Goal: Information Seeking & Learning: Learn about a topic

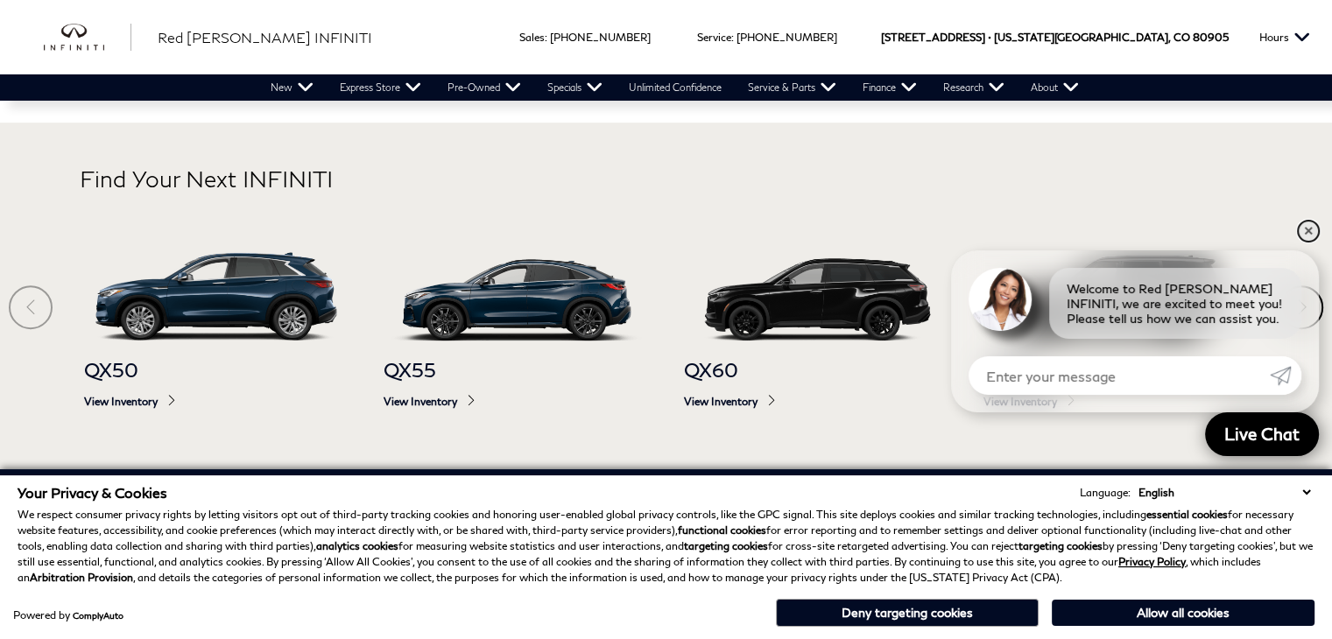
click at [1305, 232] on link "✕" at bounding box center [1308, 231] width 21 height 21
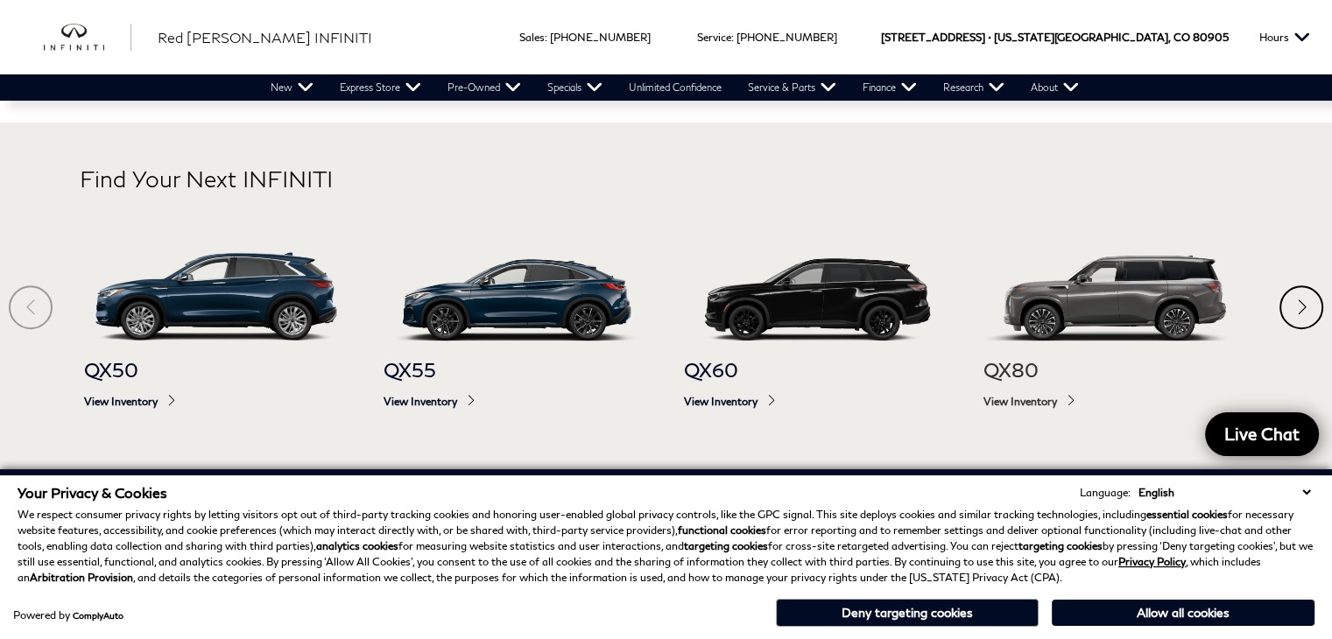
click at [1087, 300] on img at bounding box center [1116, 296] width 265 height 88
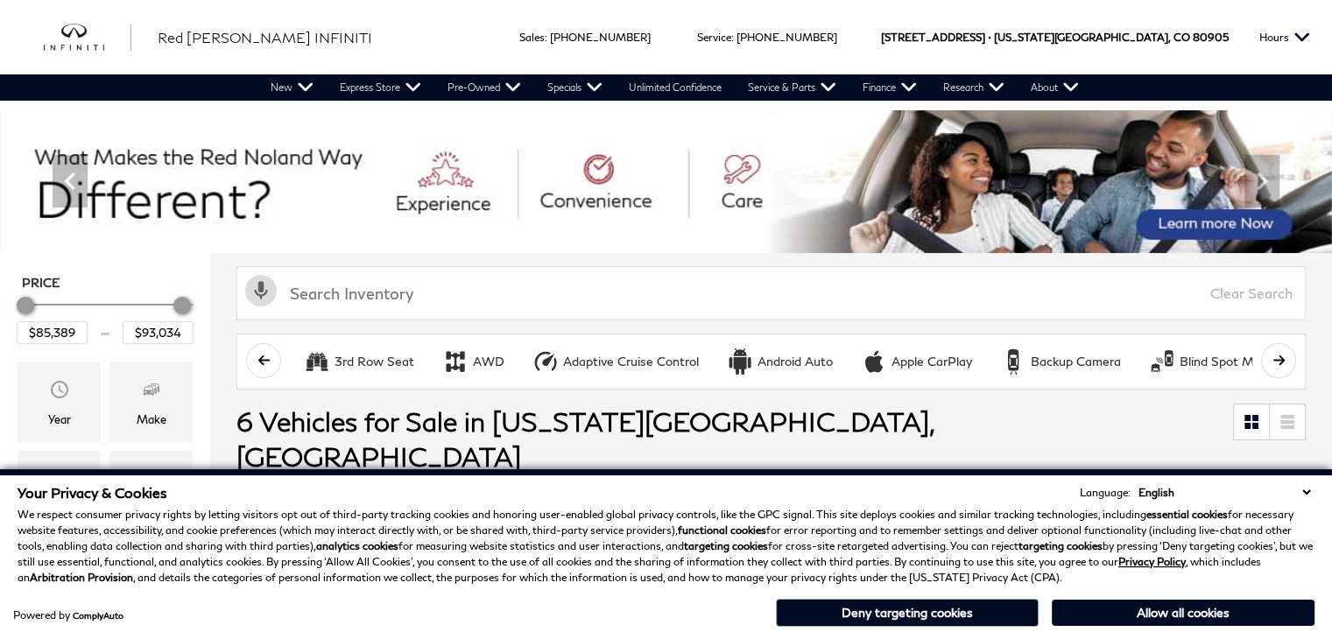
scroll to position [175, 0]
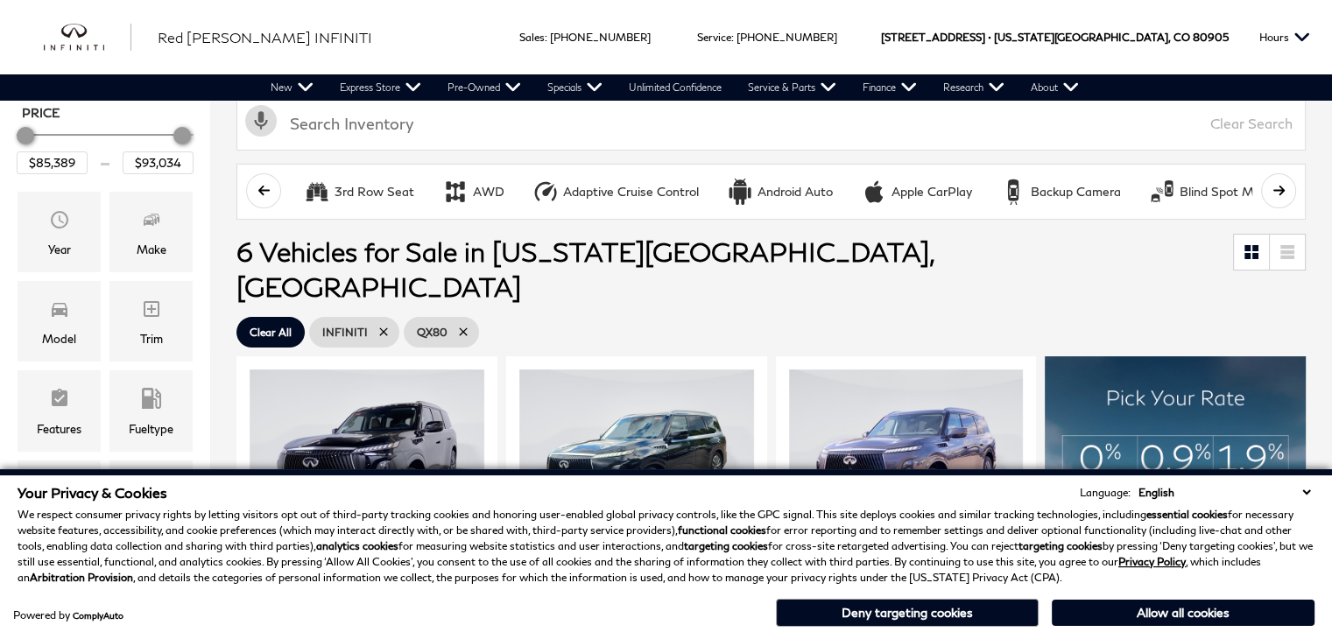
click at [1310, 497] on select "English Spanish / Español English / United Kingdom Korean / 한국어 Vietnamese / Ti…" at bounding box center [1224, 492] width 180 height 17
click at [1310, 494] on select "English Spanish / Español English / United Kingdom Korean / 한국어 Vietnamese / Ti…" at bounding box center [1224, 492] width 180 height 17
click at [975, 614] on button "Deny targeting cookies" at bounding box center [907, 613] width 263 height 28
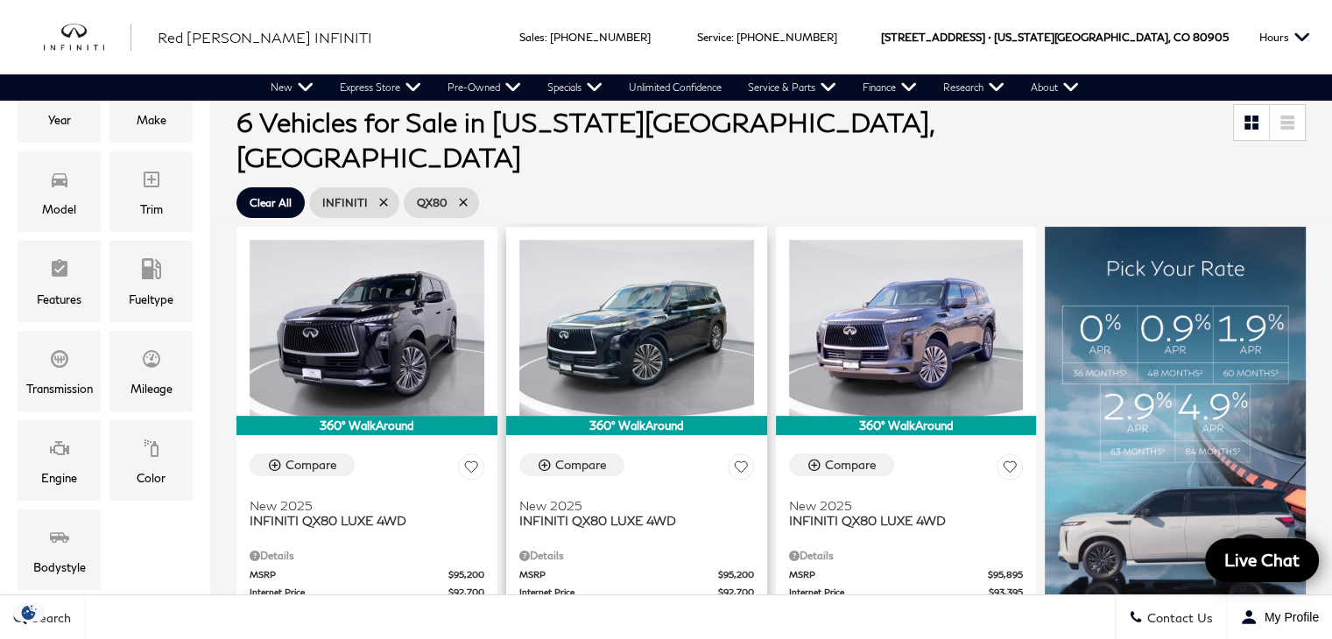
scroll to position [350, 0]
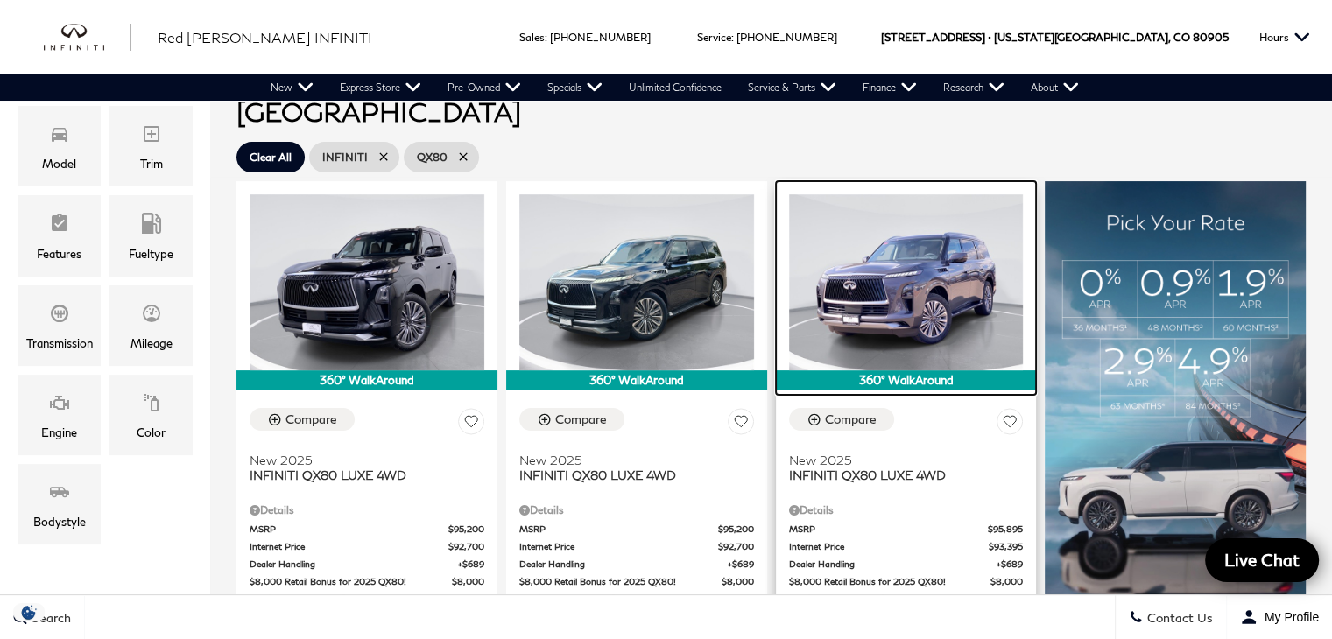
click at [856, 295] on img at bounding box center [906, 282] width 235 height 176
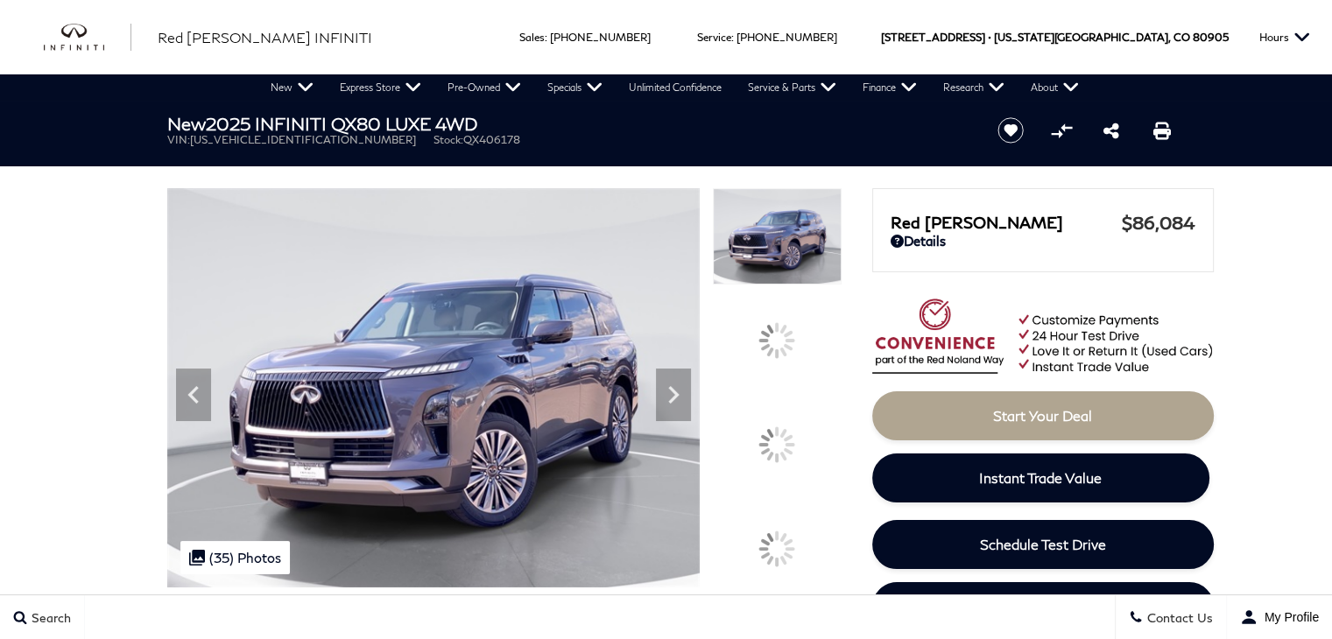
click at [691, 413] on icon at bounding box center [673, 394] width 35 height 35
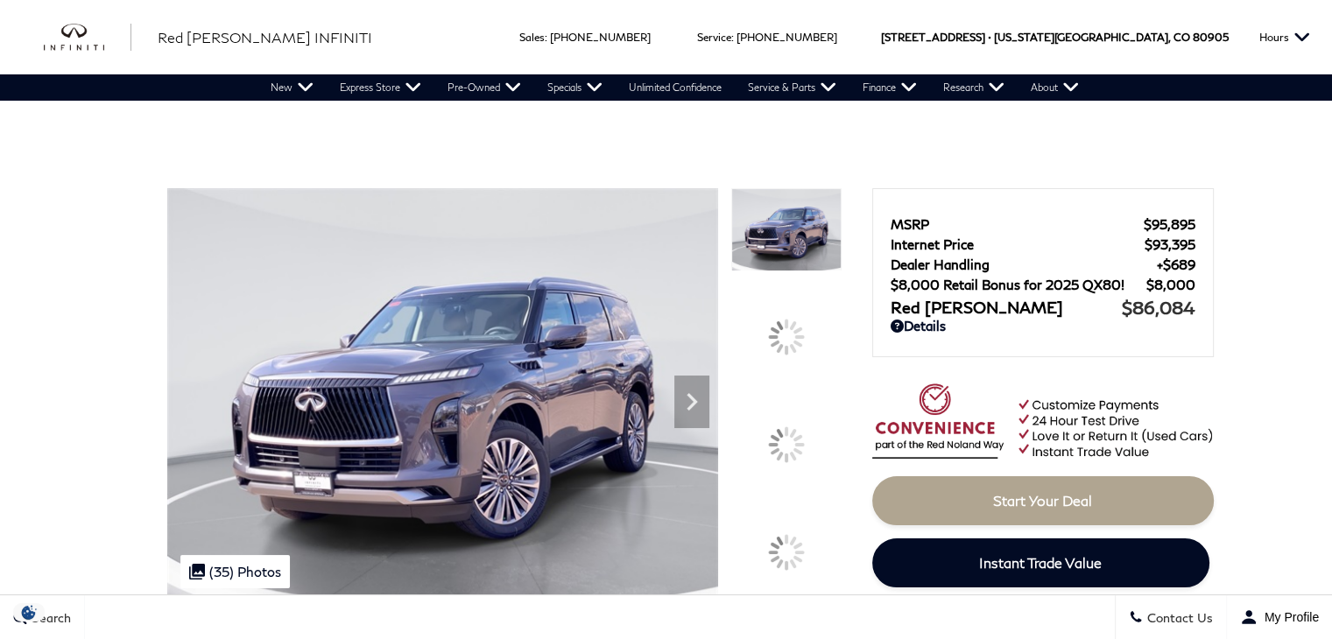
scroll to position [175, 0]
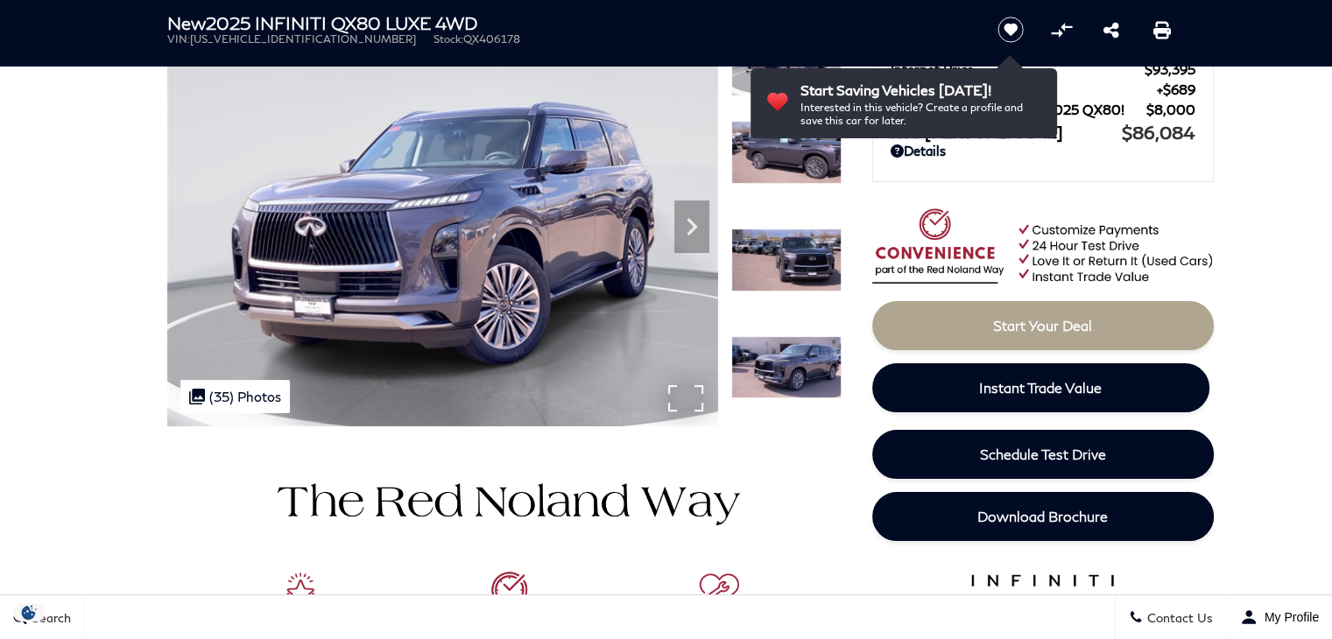
click at [697, 404] on img at bounding box center [442, 219] width 551 height 413
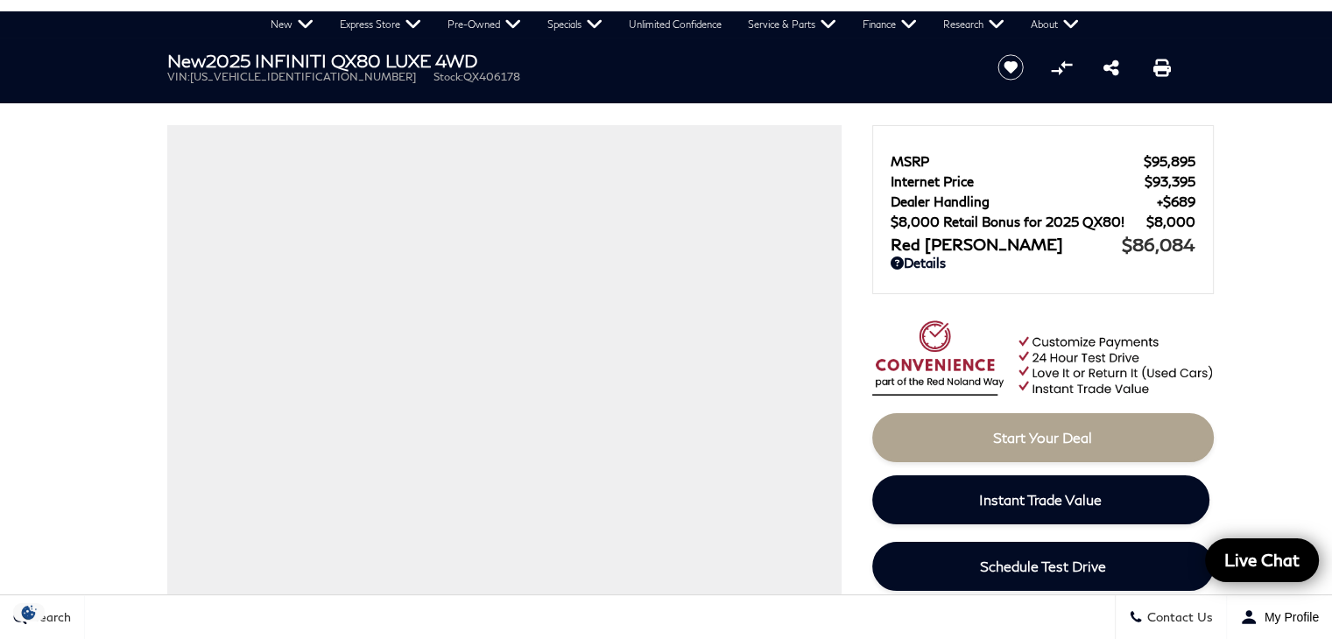
scroll to position [88, 0]
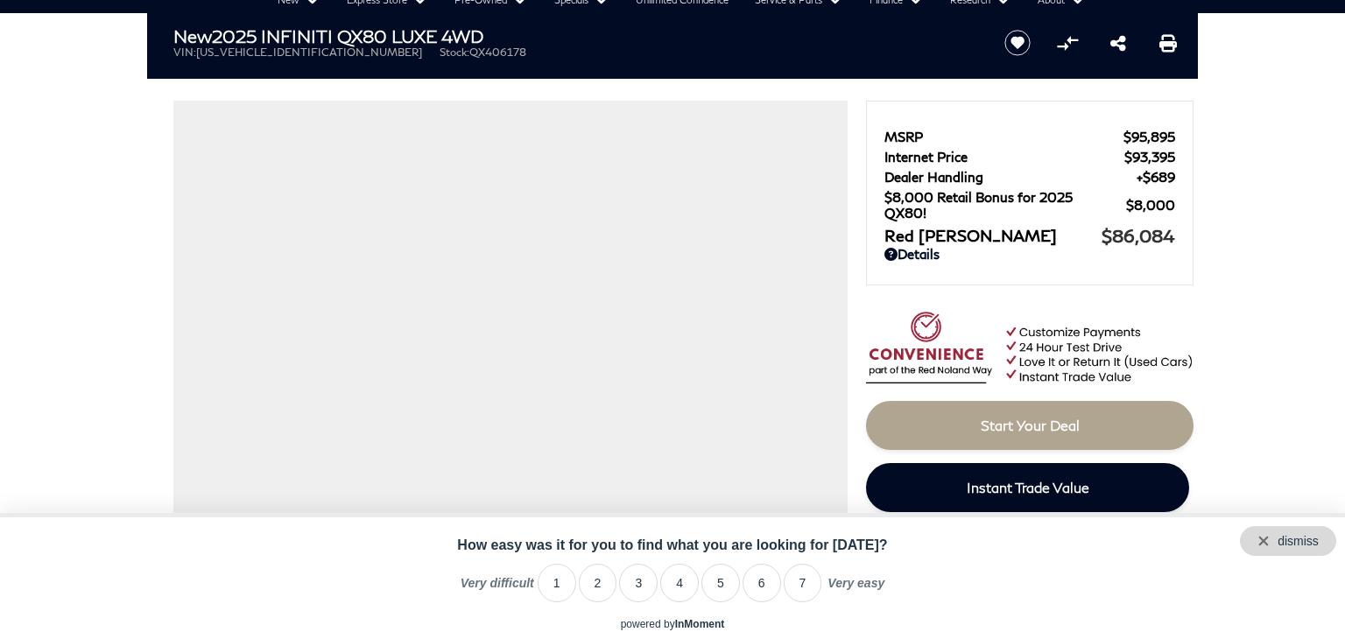
click at [1316, 543] on div "dismiss" at bounding box center [1298, 541] width 41 height 14
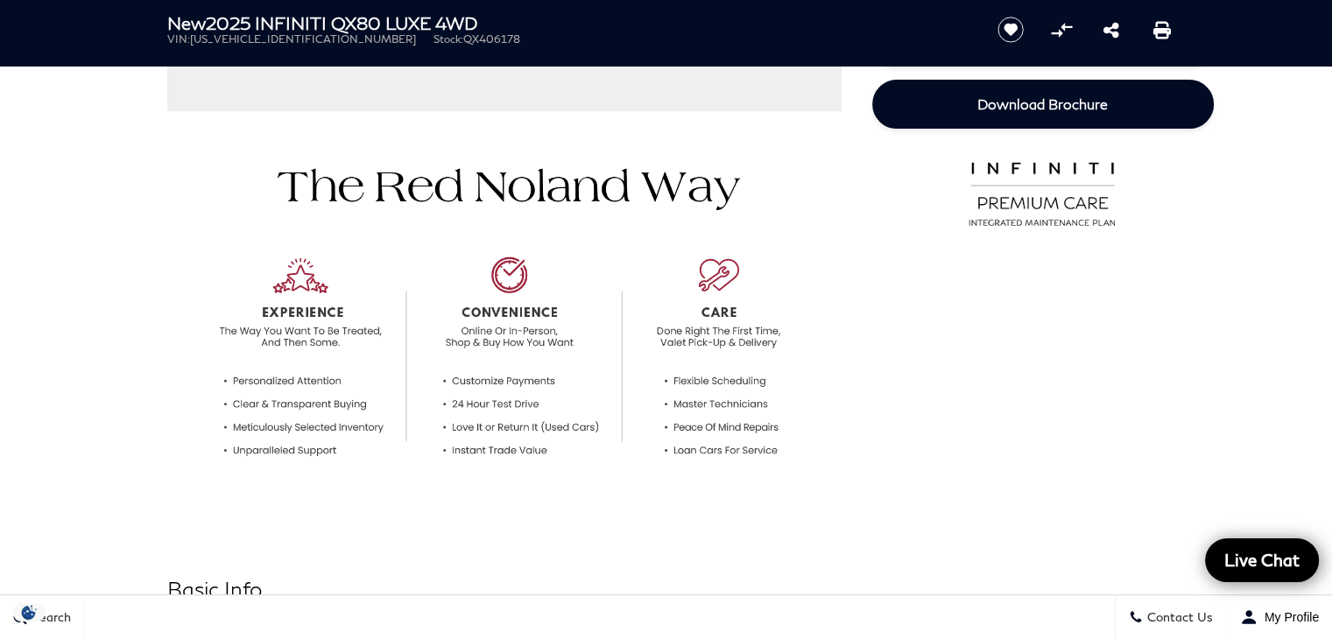
scroll to position [0, 0]
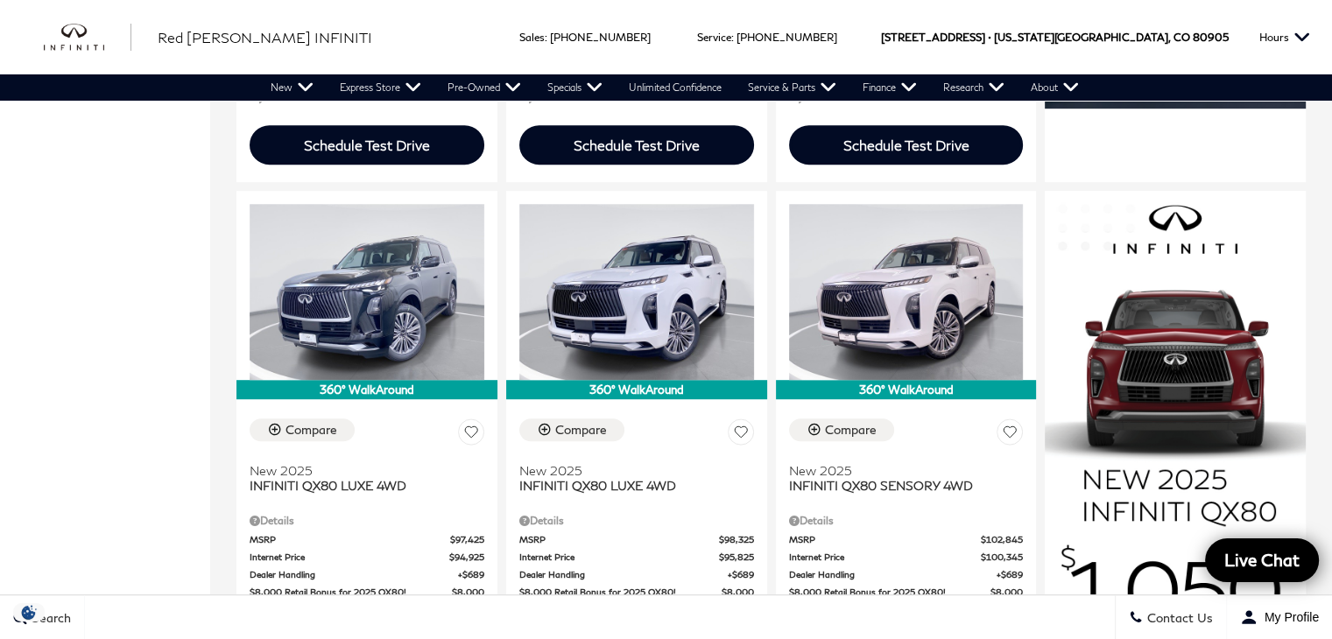
scroll to position [1051, 0]
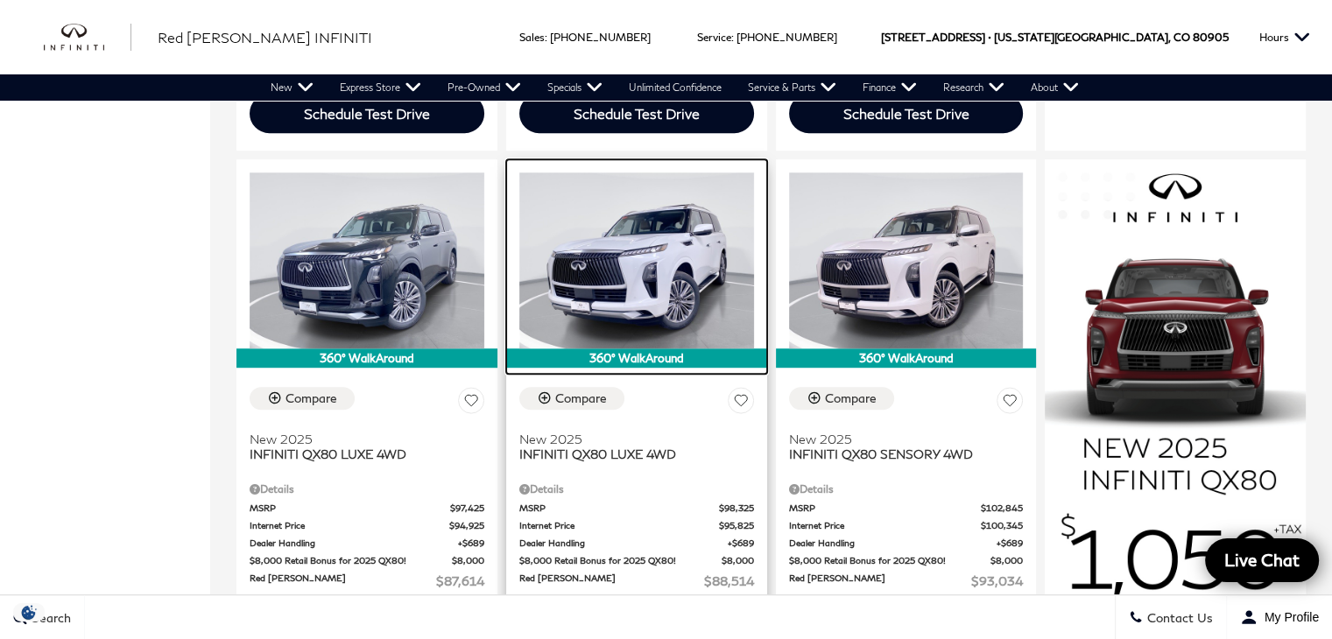
click at [629, 260] on img at bounding box center [636, 261] width 235 height 176
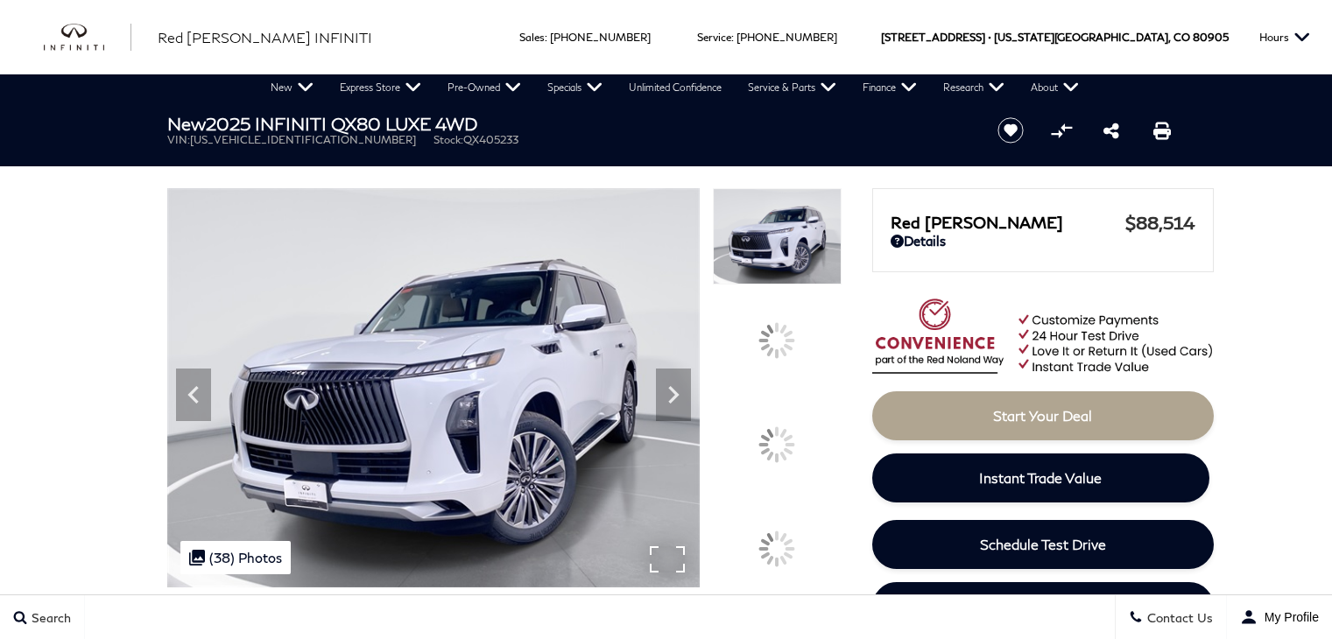
scroll to position [175, 0]
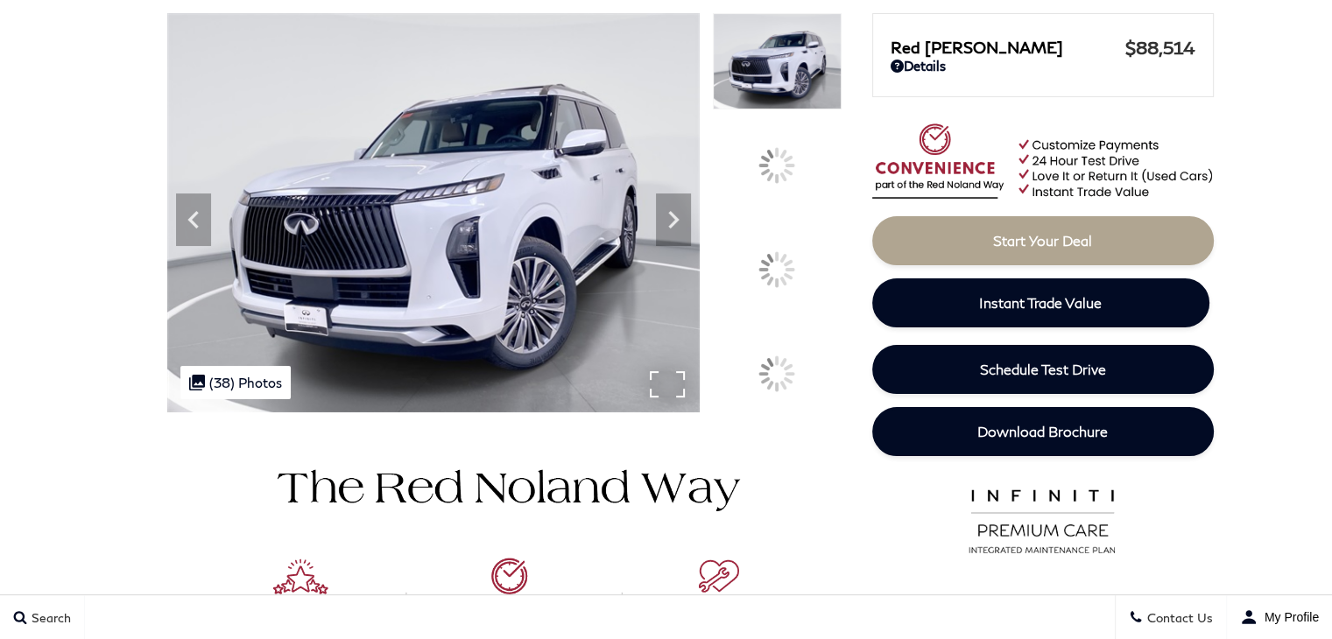
click at [701, 413] on img at bounding box center [433, 212] width 533 height 399
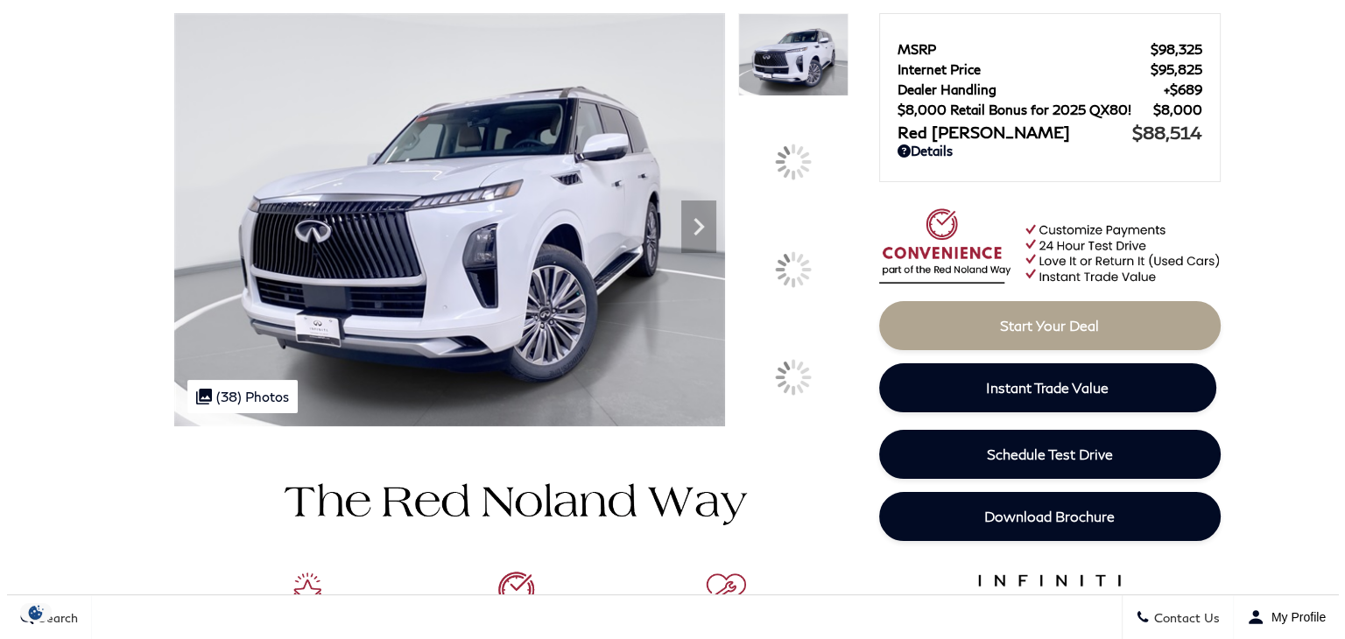
scroll to position [0, 0]
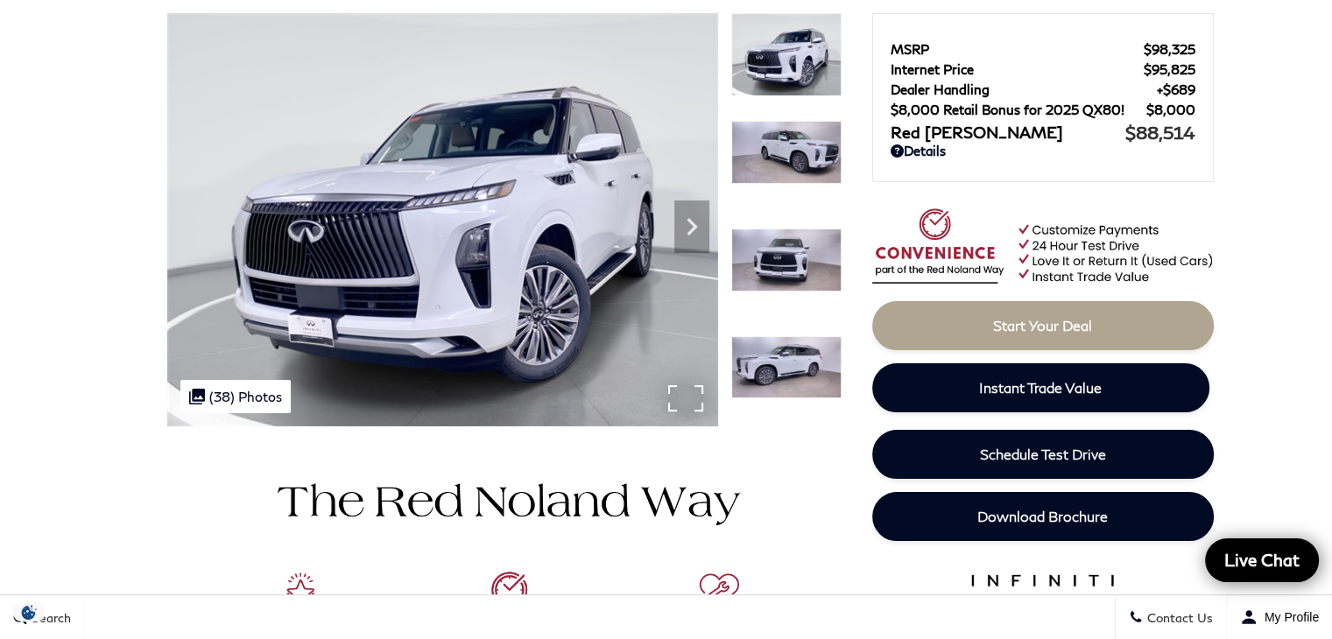
click at [635, 273] on img at bounding box center [442, 219] width 551 height 413
